Goal: Information Seeking & Learning: Learn about a topic

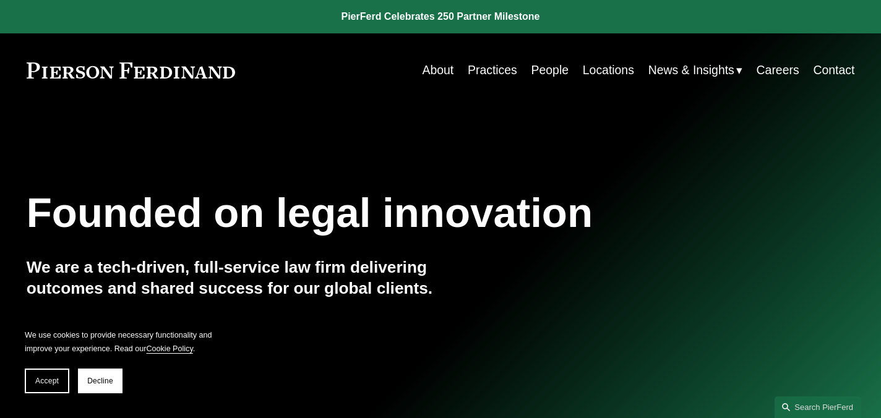
click at [479, 66] on link "Practices" at bounding box center [492, 70] width 49 height 24
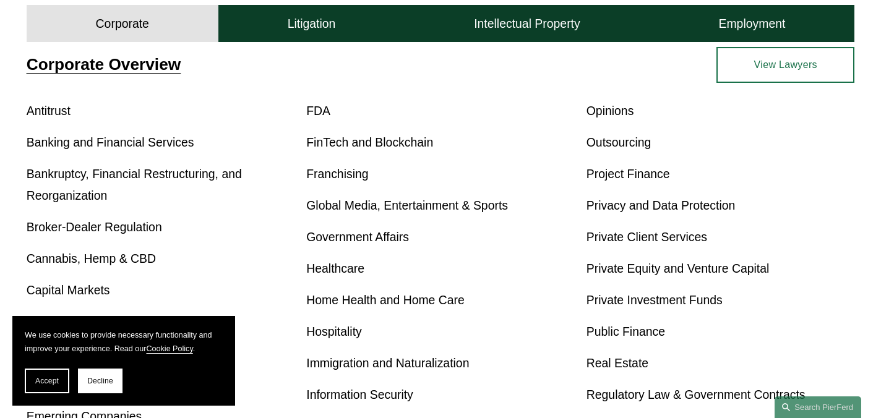
scroll to position [433, 0]
click at [351, 170] on link "Franchising" at bounding box center [337, 173] width 62 height 14
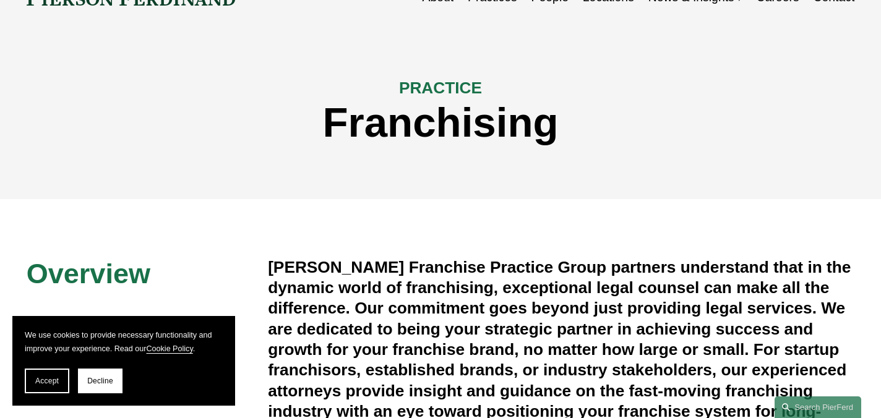
scroll to position [116, 0]
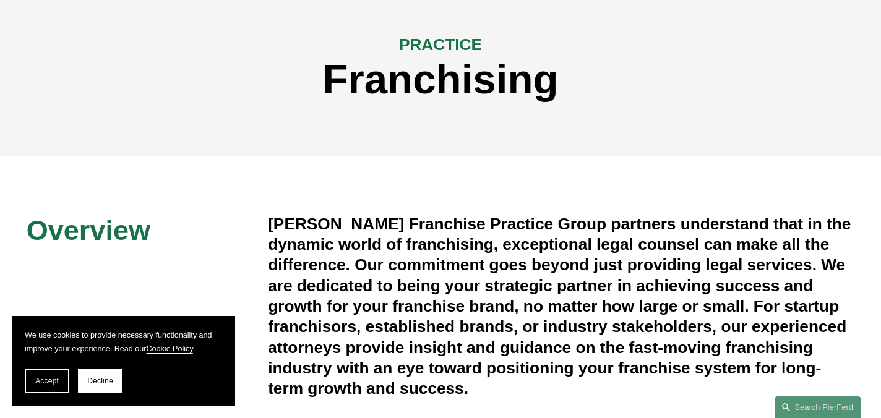
click at [113, 397] on section "We use cookies to provide necessary functionality and improve your experience. …" at bounding box center [123, 361] width 223 height 90
click at [113, 389] on button "Decline" at bounding box center [100, 381] width 45 height 25
